Goal: Task Accomplishment & Management: Manage account settings

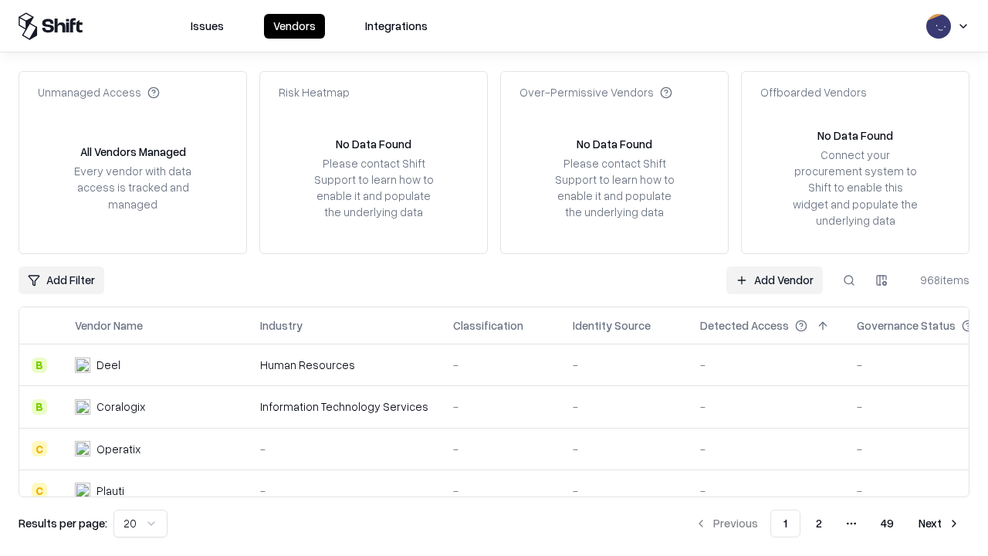
click at [774, 279] on link "Add Vendor" at bounding box center [774, 280] width 96 height 28
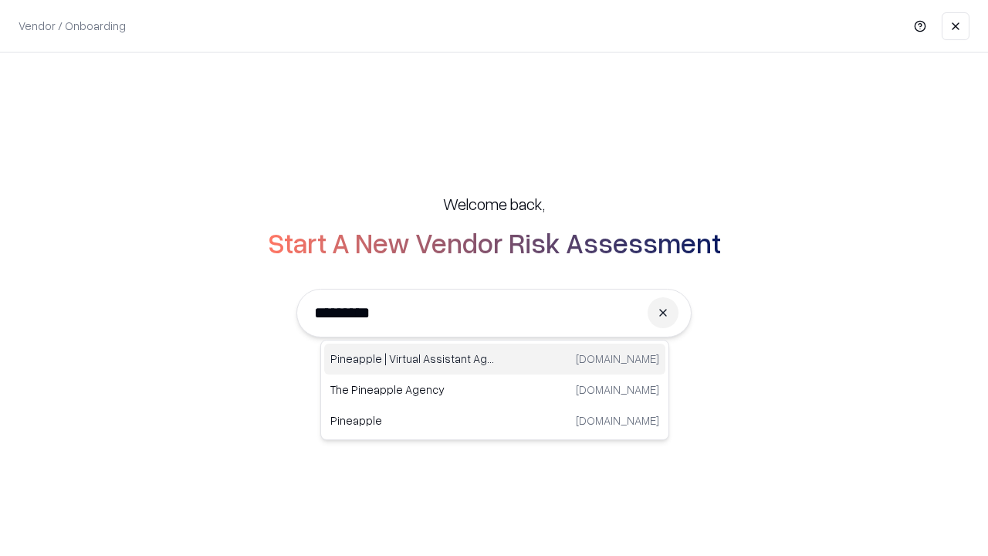
click at [495, 359] on div "Pineapple | Virtual Assistant Agency [DOMAIN_NAME]" at bounding box center [494, 358] width 341 height 31
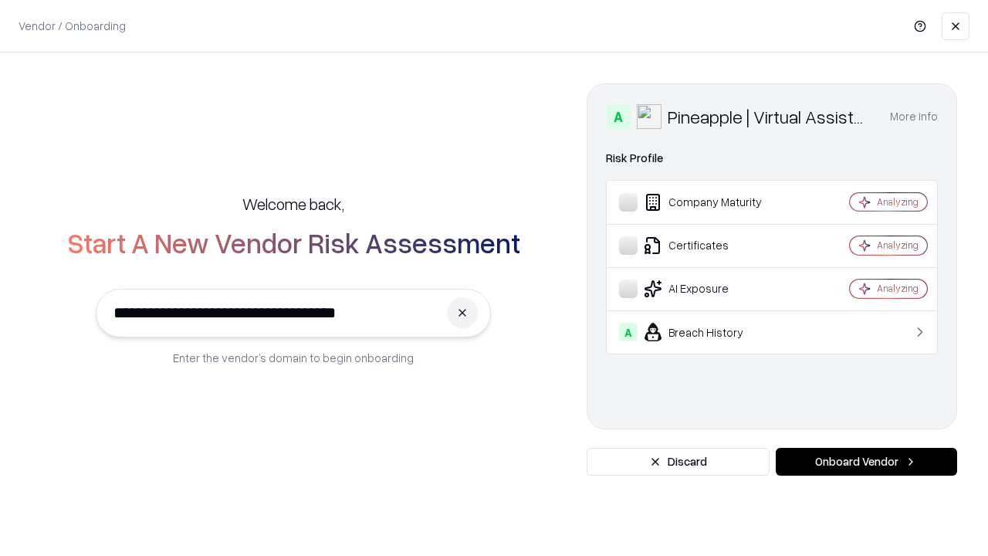
type input "**********"
click at [866, 462] on button "Onboard Vendor" at bounding box center [866, 462] width 181 height 28
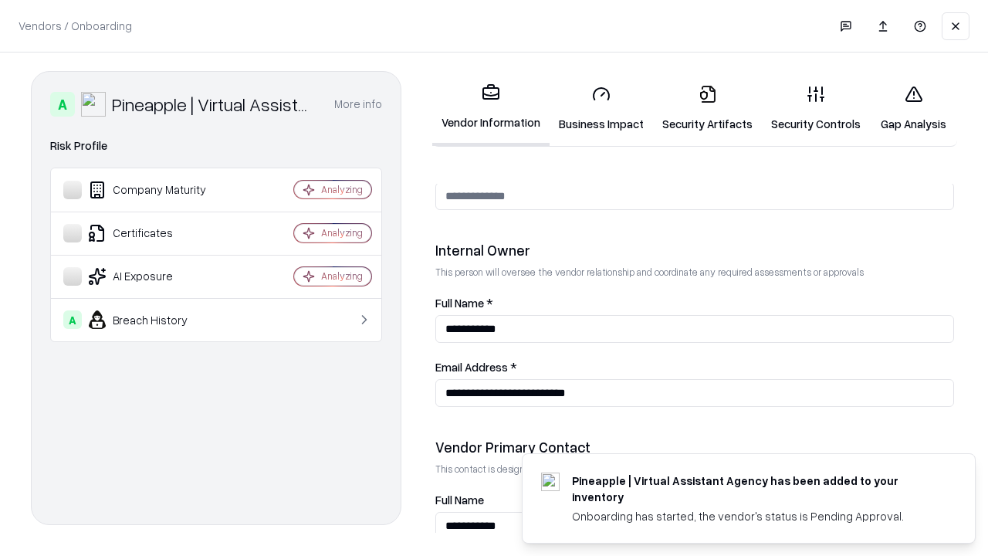
scroll to position [800, 0]
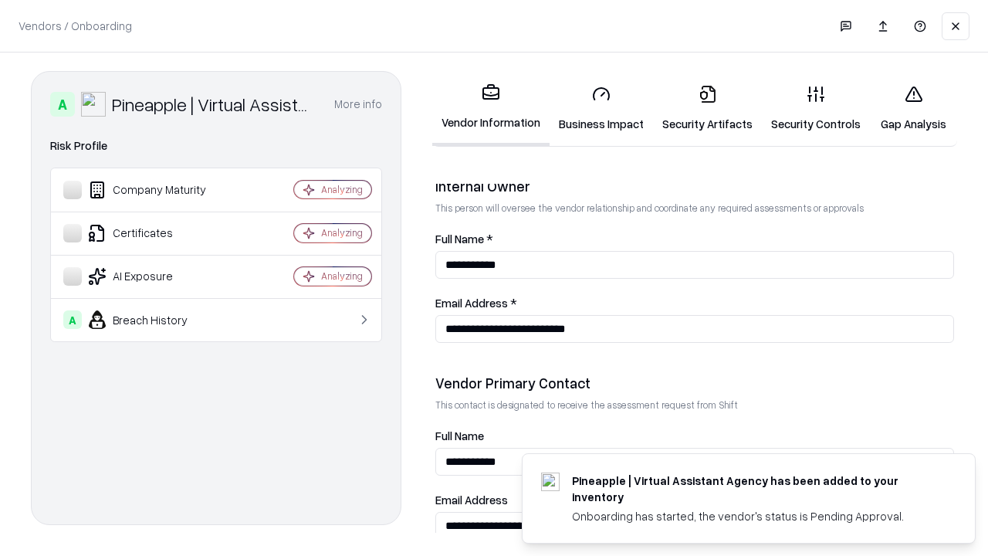
click at [601, 108] on link "Business Impact" at bounding box center [601, 109] width 103 height 72
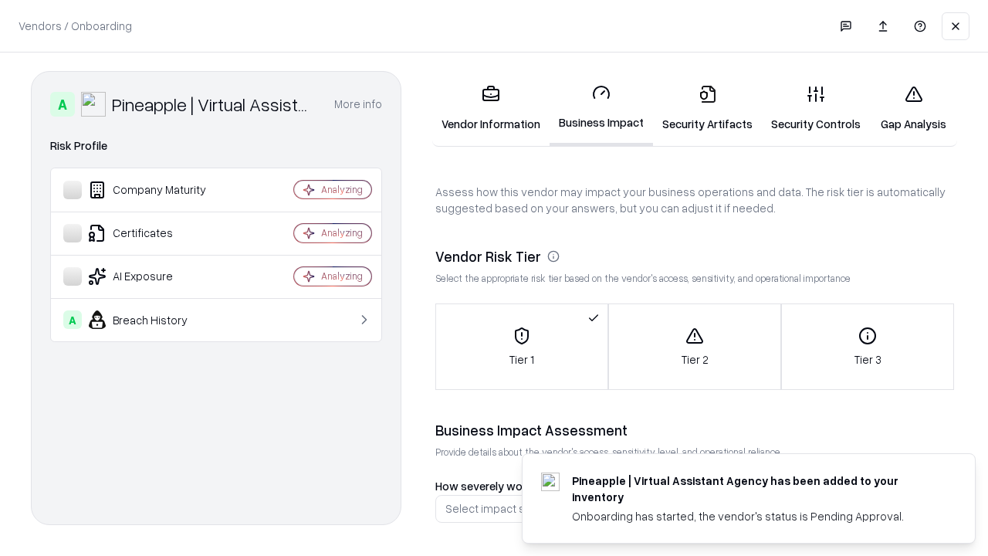
click at [707, 108] on link "Security Artifacts" at bounding box center [707, 109] width 109 height 72
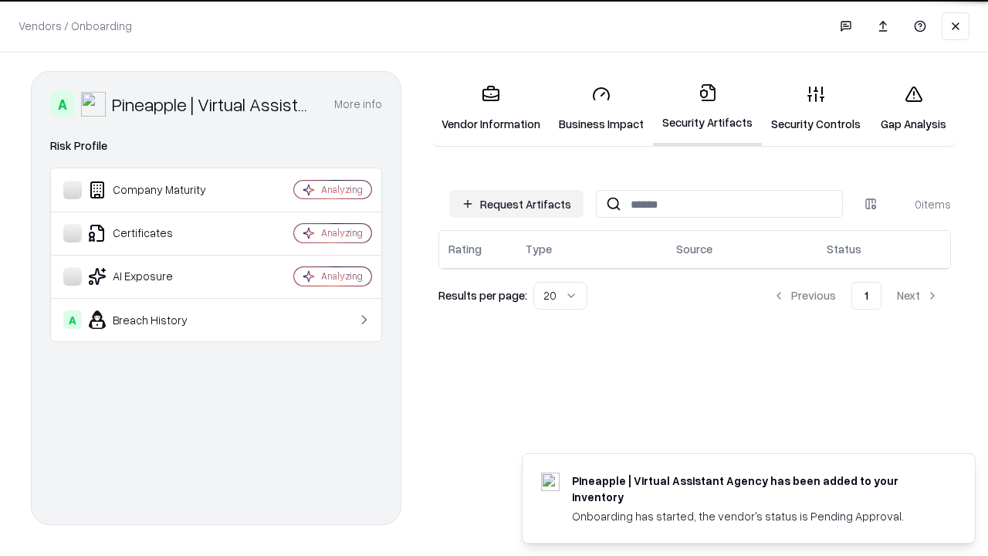
click at [516, 202] on button "Request Artifacts" at bounding box center [516, 204] width 134 height 28
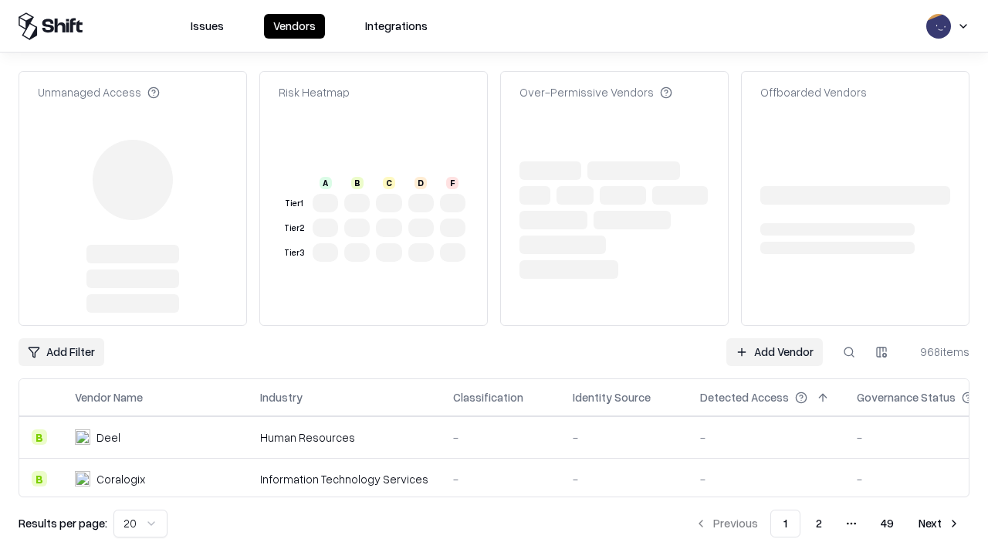
click at [774, 338] on link "Add Vendor" at bounding box center [774, 352] width 96 height 28
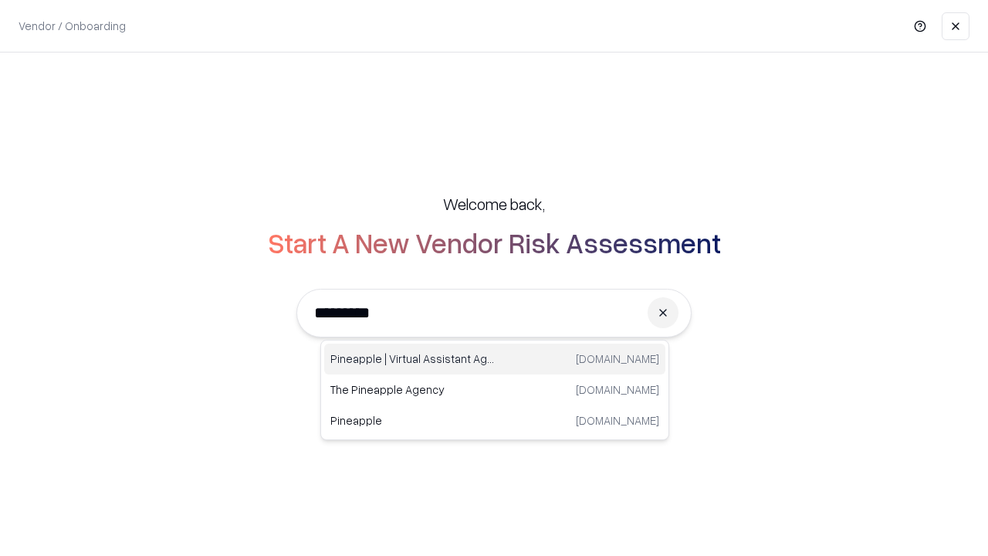
click at [495, 359] on div "Pineapple | Virtual Assistant Agency [DOMAIN_NAME]" at bounding box center [494, 358] width 341 height 31
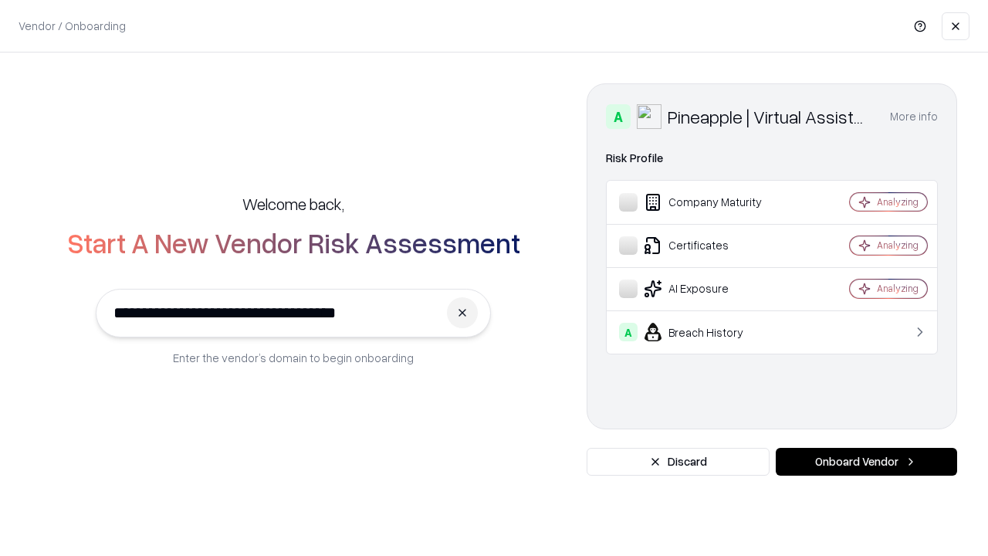
type input "**********"
click at [866, 462] on button "Onboard Vendor" at bounding box center [866, 462] width 181 height 28
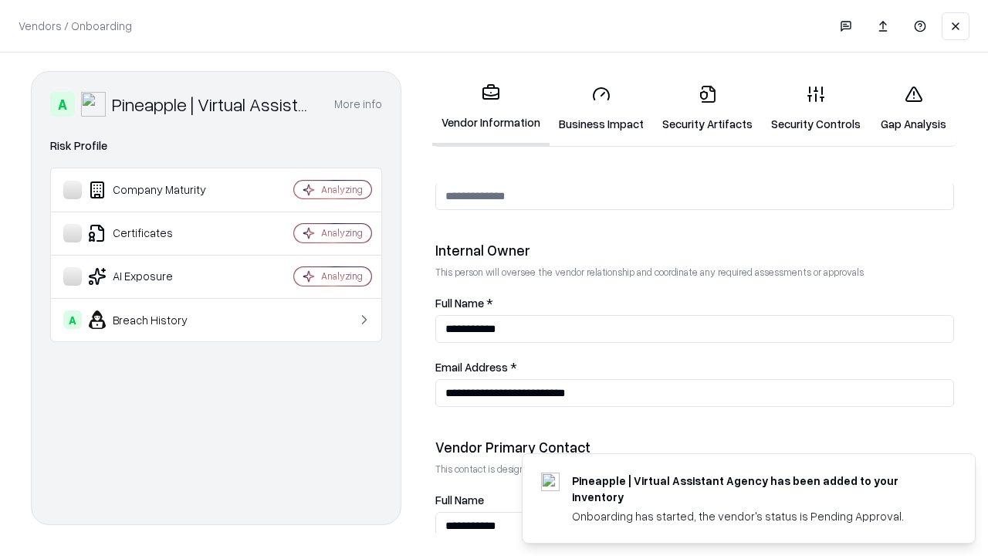
scroll to position [800, 0]
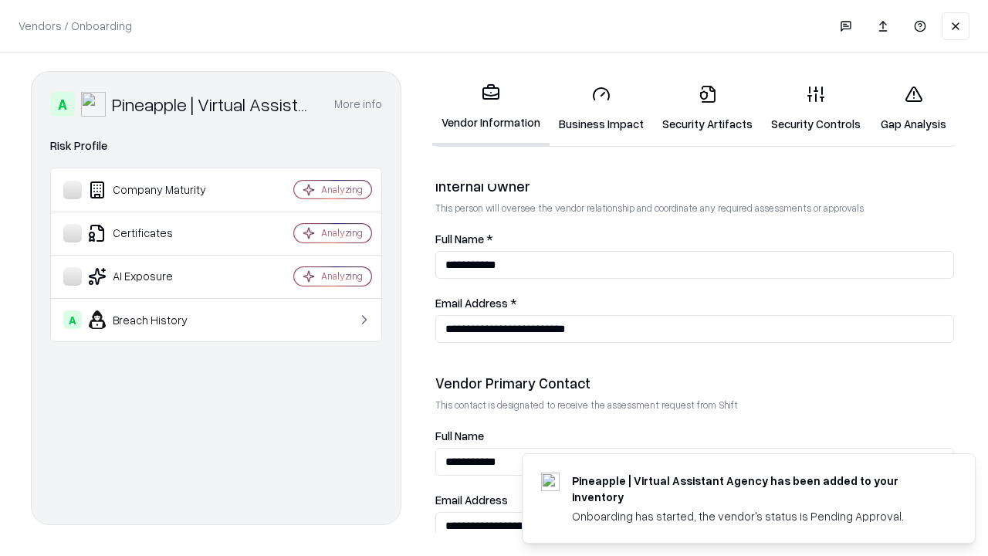
click at [913, 108] on link "Gap Analysis" at bounding box center [913, 109] width 87 height 72
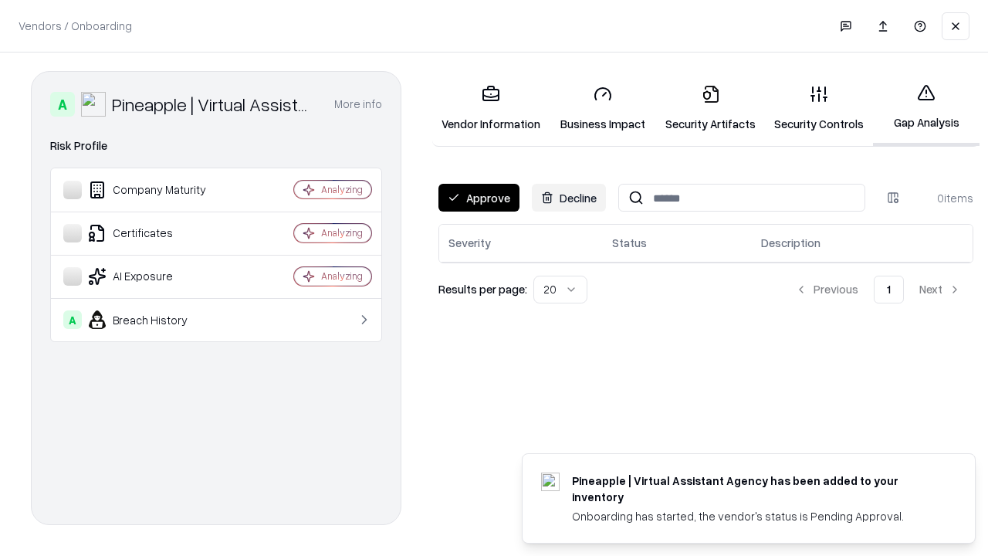
click at [479, 198] on button "Approve" at bounding box center [478, 198] width 81 height 28
